Goal: Obtain resource: Download file/media

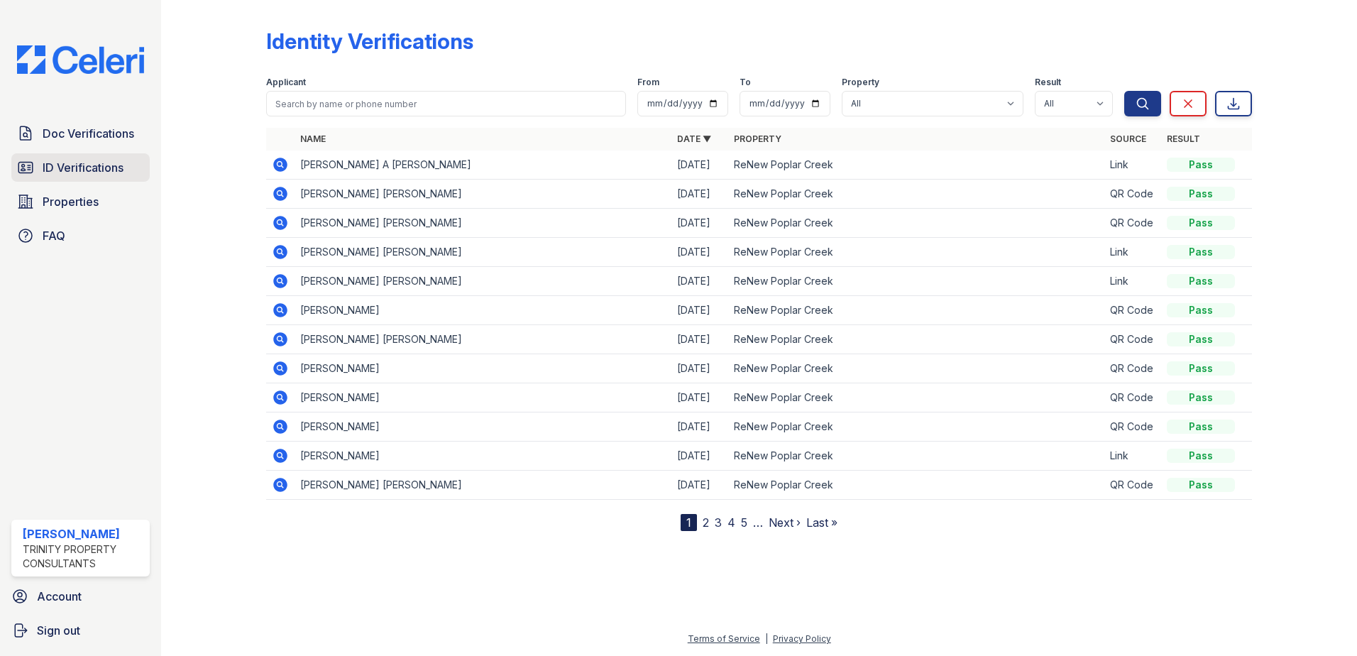
click at [77, 172] on span "ID Verifications" at bounding box center [83, 167] width 81 height 17
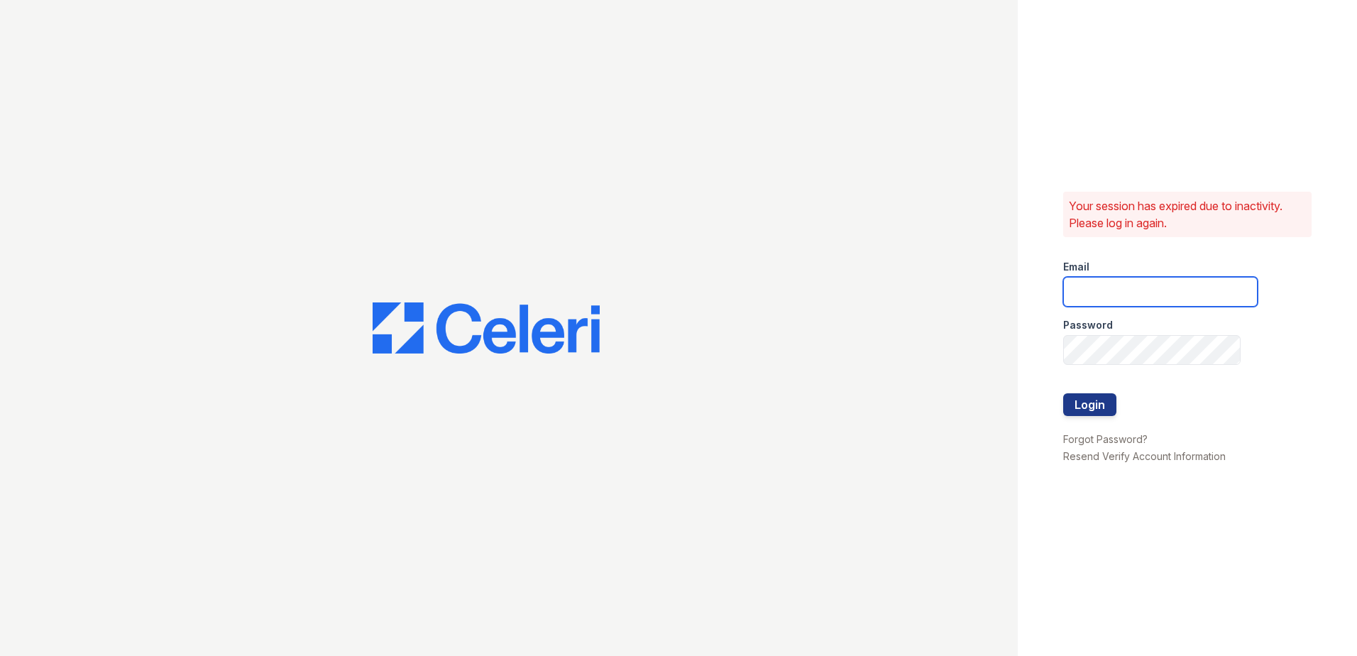
type input "zreyes@trinity-pm.com"
click at [1083, 400] on button "Login" at bounding box center [1089, 404] width 53 height 23
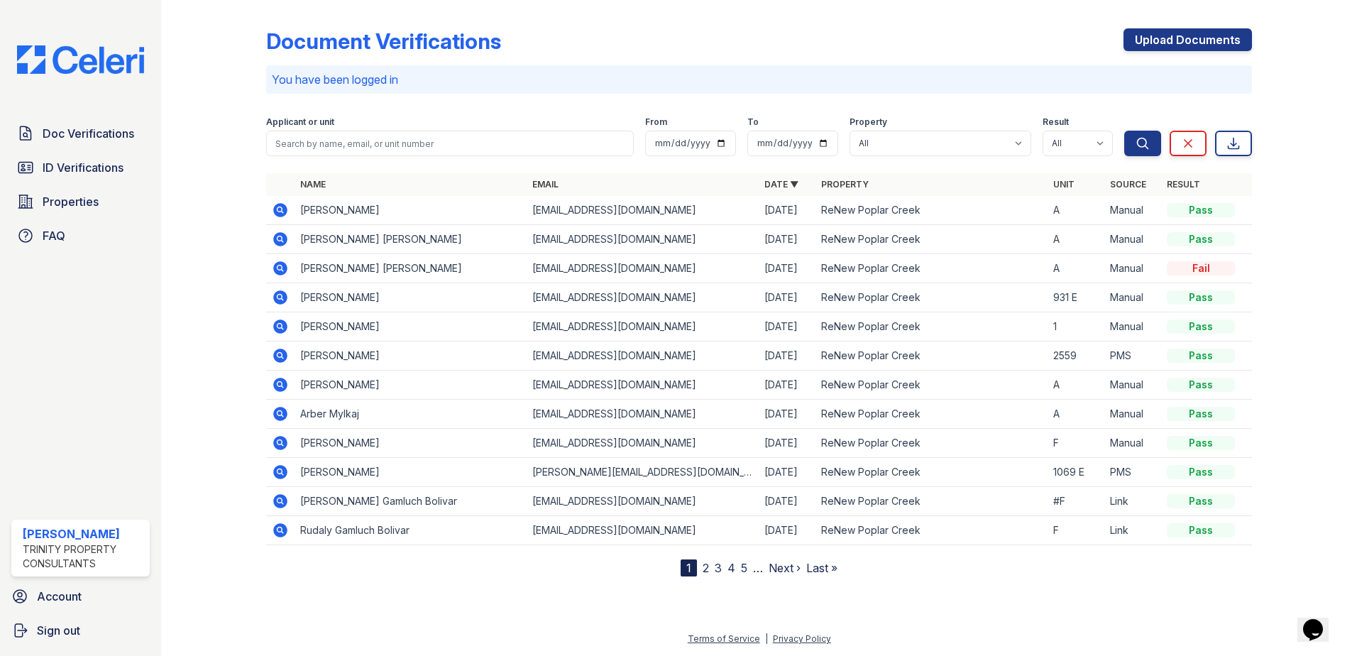
click at [278, 209] on icon at bounding box center [280, 210] width 17 height 17
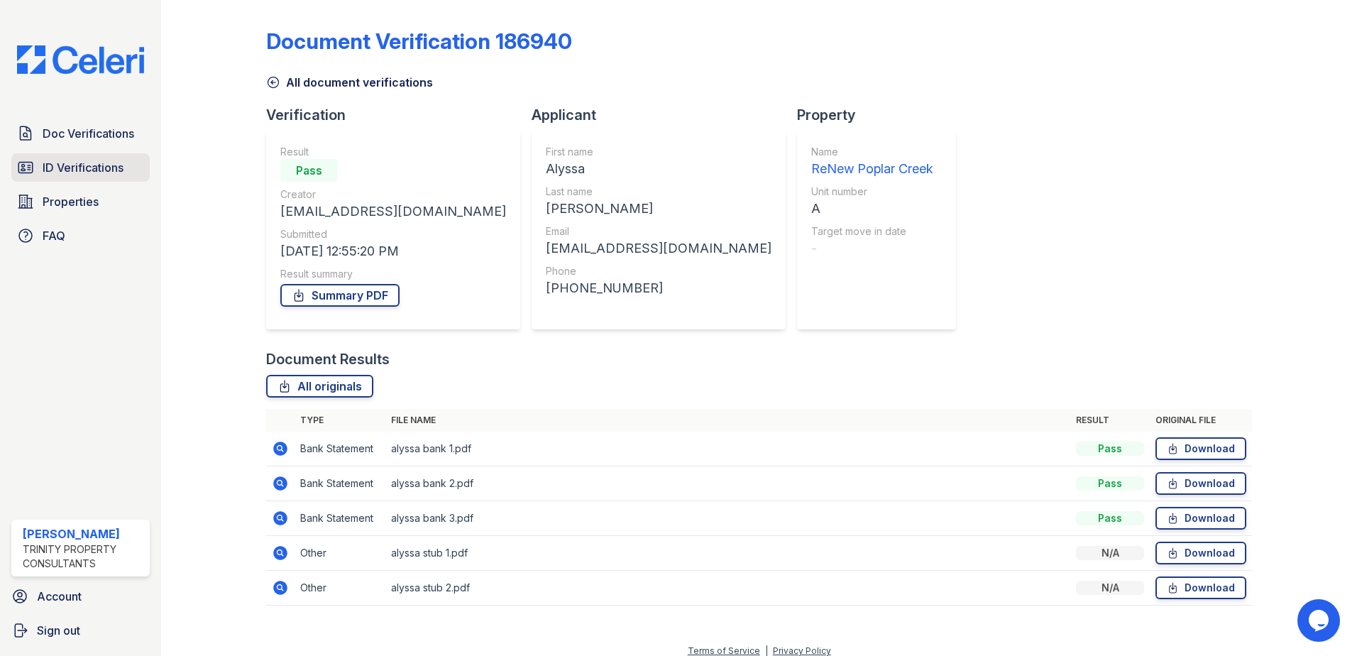
click at [56, 173] on span "ID Verifications" at bounding box center [83, 167] width 81 height 17
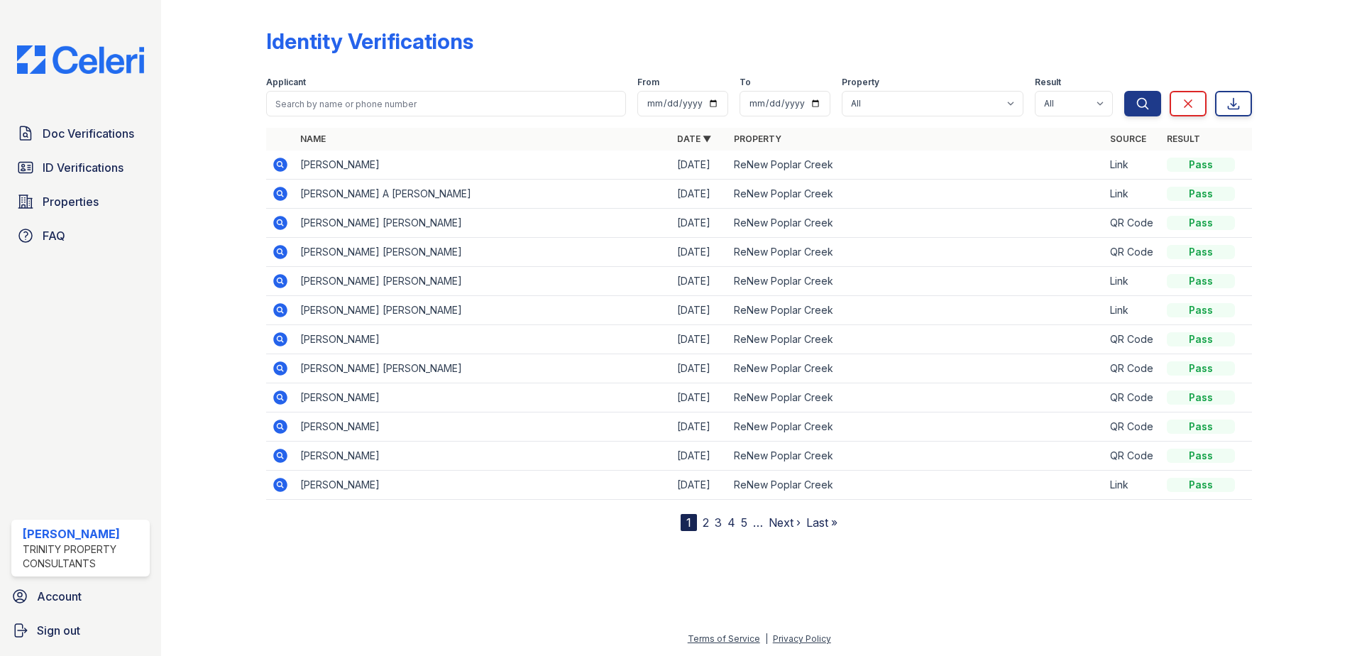
click at [280, 164] on icon at bounding box center [280, 164] width 4 height 4
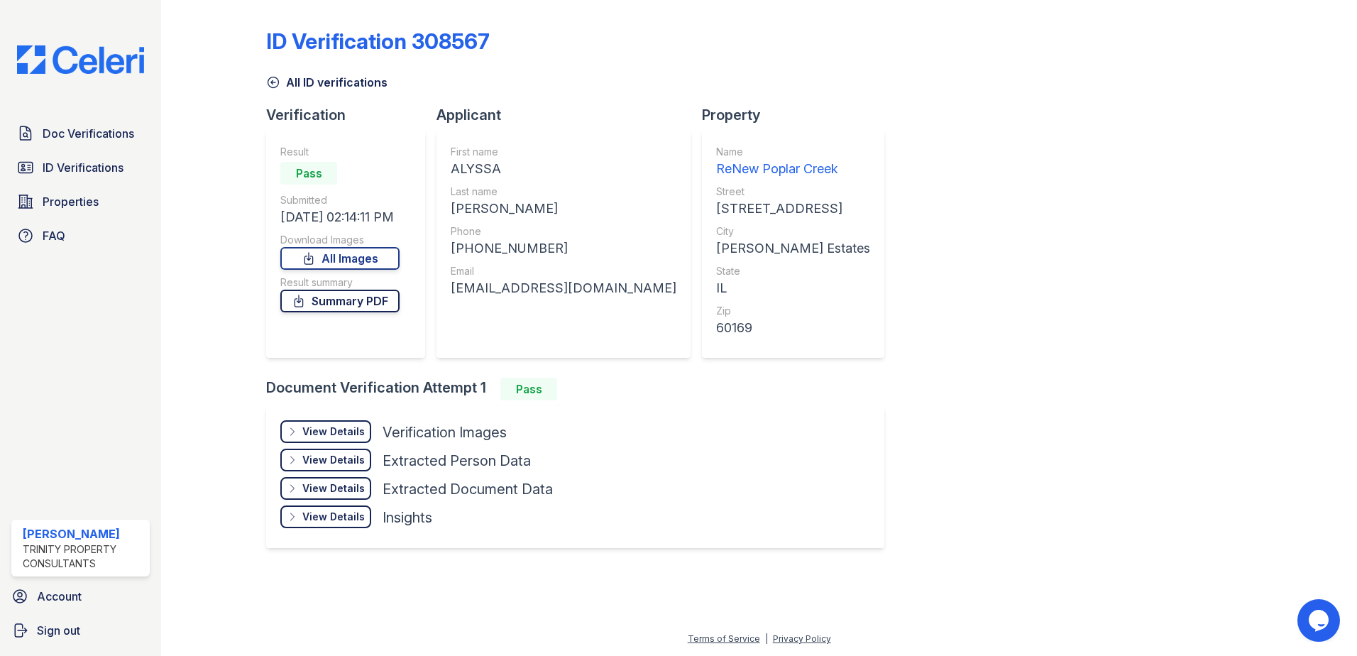
click at [382, 302] on link "Summary PDF" at bounding box center [339, 301] width 119 height 23
click at [383, 260] on link "All Images" at bounding box center [339, 258] width 119 height 23
